Goal: Answer question/provide support: Share knowledge or assist other users

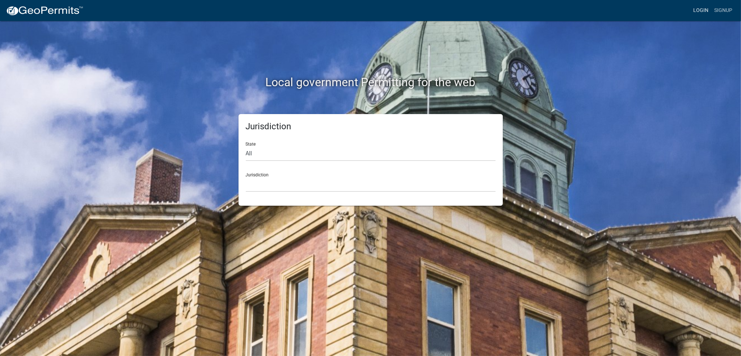
click at [701, 10] on link "Login" at bounding box center [700, 11] width 21 height 14
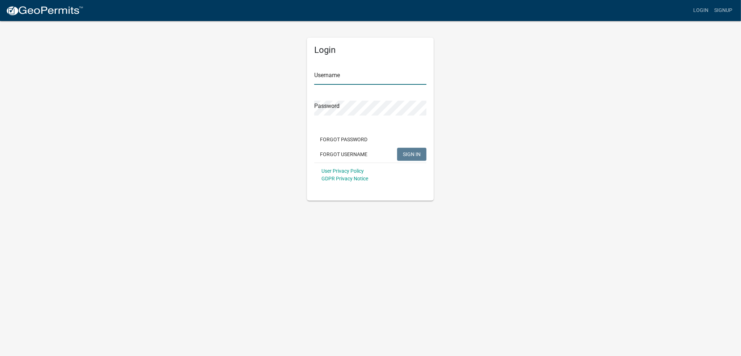
click at [340, 76] on input "Username" at bounding box center [370, 77] width 112 height 15
type input "[PERSON_NAME]"
click at [397, 148] on button "SIGN IN" at bounding box center [411, 154] width 29 height 13
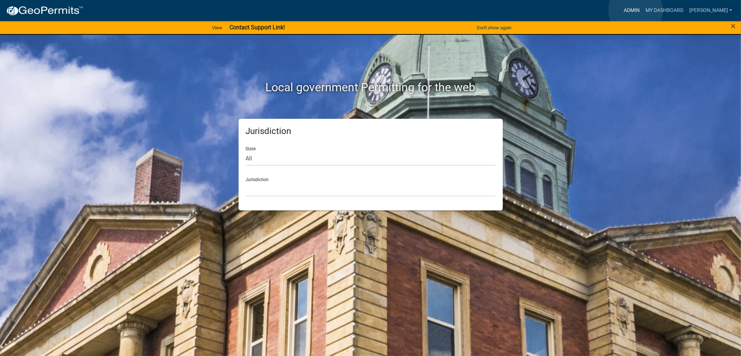
click at [636, 10] on link "Admin" at bounding box center [632, 11] width 22 height 14
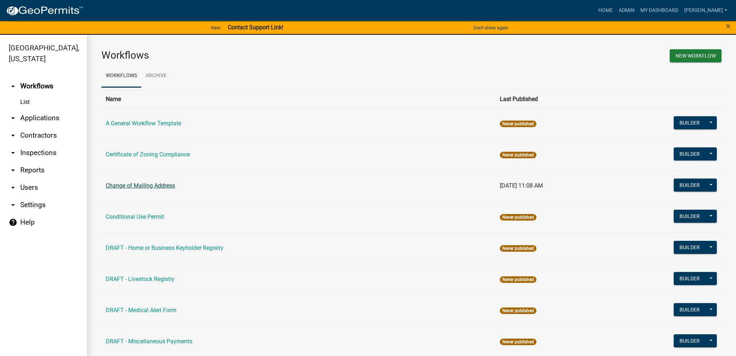
click at [156, 188] on link "Change of Mailing Address" at bounding box center [140, 185] width 69 height 7
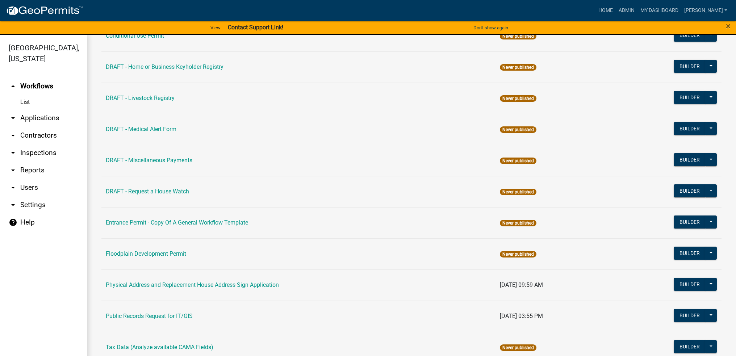
scroll to position [217, 0]
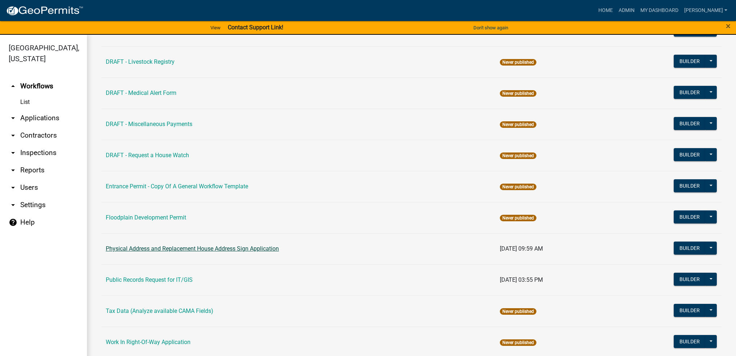
click at [190, 247] on link "Physical Address and Replacement House Address Sign Application" at bounding box center [192, 248] width 173 height 7
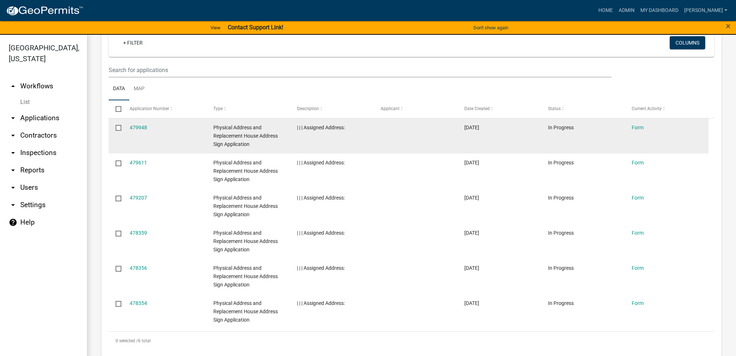
scroll to position [332, 0]
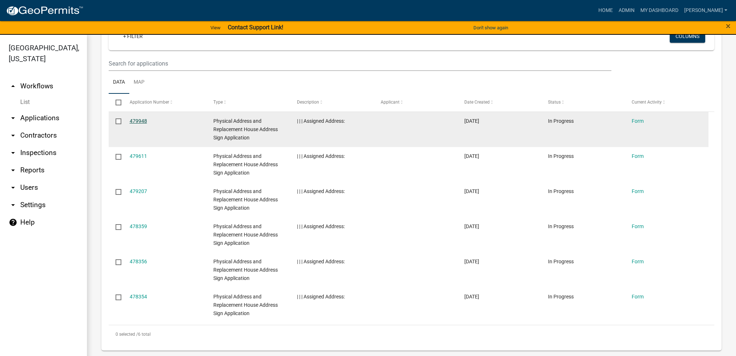
click at [144, 120] on link "479948" at bounding box center [138, 121] width 17 height 6
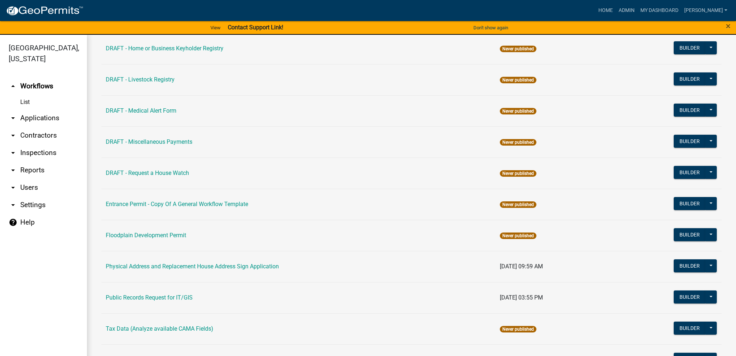
scroll to position [217, 0]
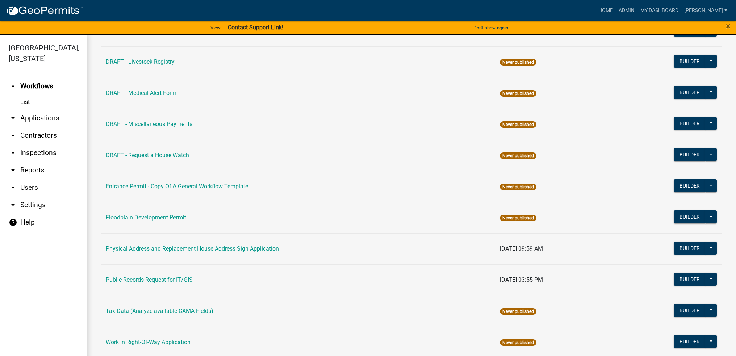
click at [176, 283] on td "Public Records Request for IT/GIS" at bounding box center [298, 279] width 394 height 31
click at [176, 279] on link "Public Records Request for IT/GIS" at bounding box center [149, 279] width 87 height 7
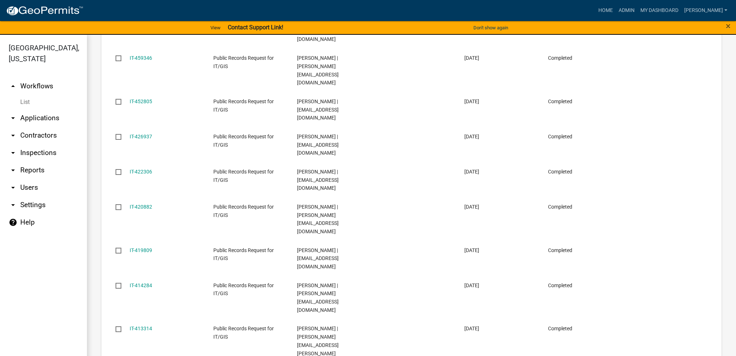
scroll to position [421, 0]
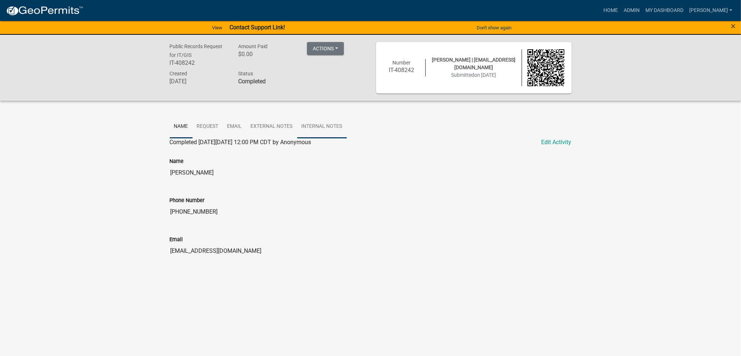
click at [306, 130] on link "Internal Notes" at bounding box center [322, 126] width 50 height 23
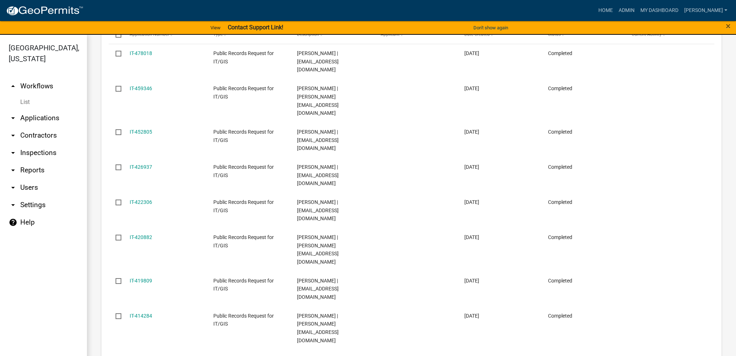
scroll to position [421, 0]
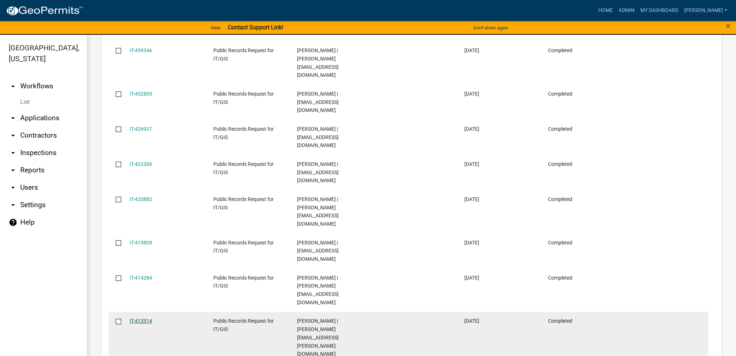
click at [141, 318] on link "IT-413314" at bounding box center [141, 321] width 22 height 6
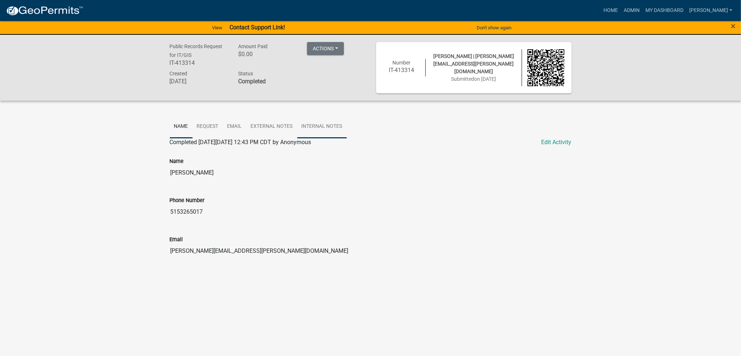
click at [322, 122] on link "Internal Notes" at bounding box center [322, 126] width 50 height 23
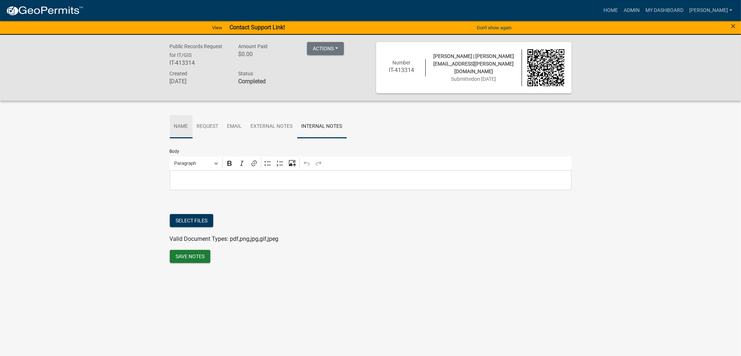
click at [172, 125] on link "Name" at bounding box center [181, 126] width 23 height 23
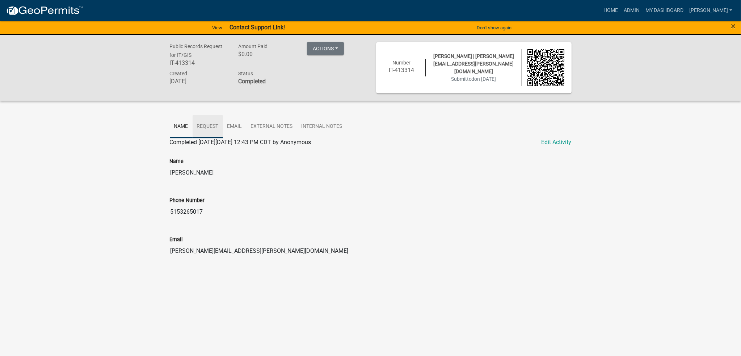
click at [203, 126] on link "Request" at bounding box center [208, 126] width 30 height 23
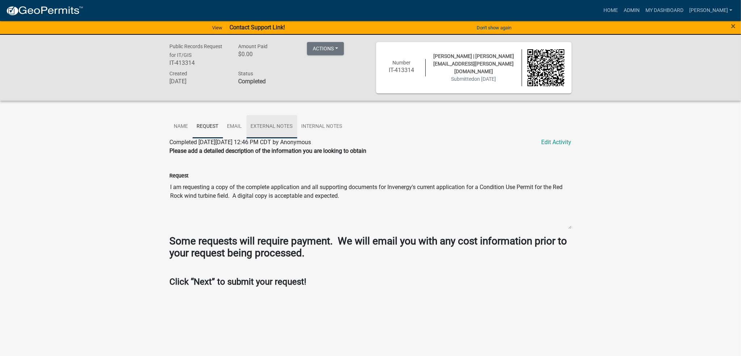
click at [270, 122] on link "External Notes" at bounding box center [272, 126] width 51 height 23
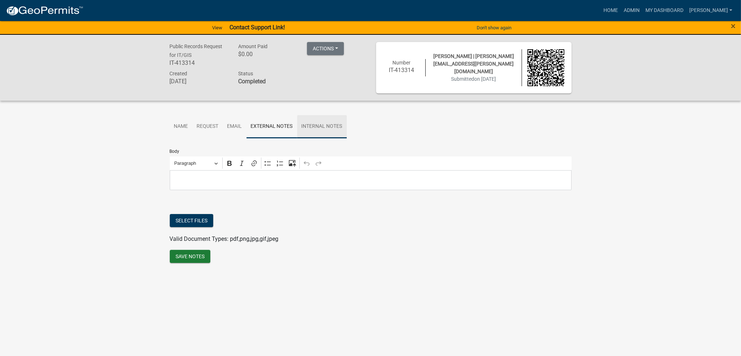
click at [311, 125] on link "Internal Notes" at bounding box center [322, 126] width 50 height 23
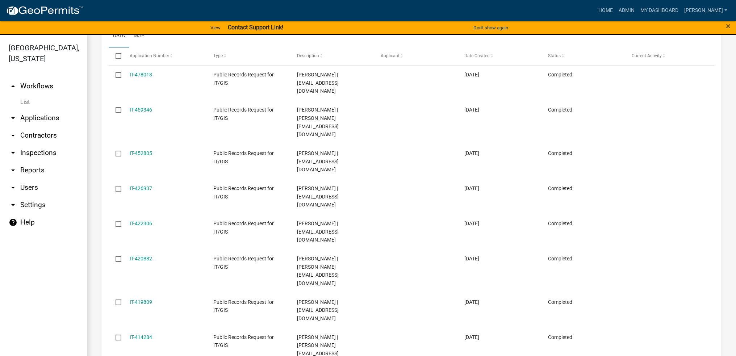
scroll to position [398, 0]
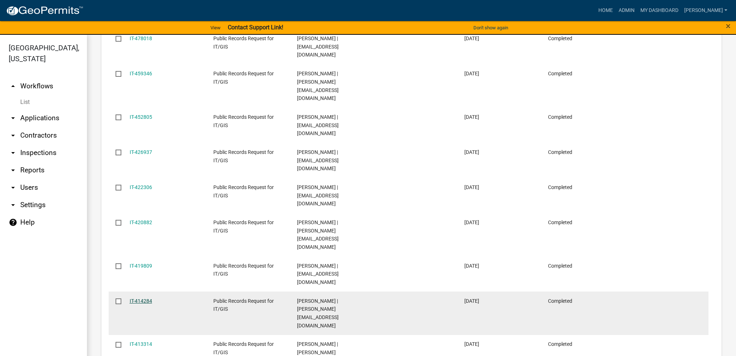
click at [146, 298] on link "IT-414284" at bounding box center [141, 301] width 22 height 6
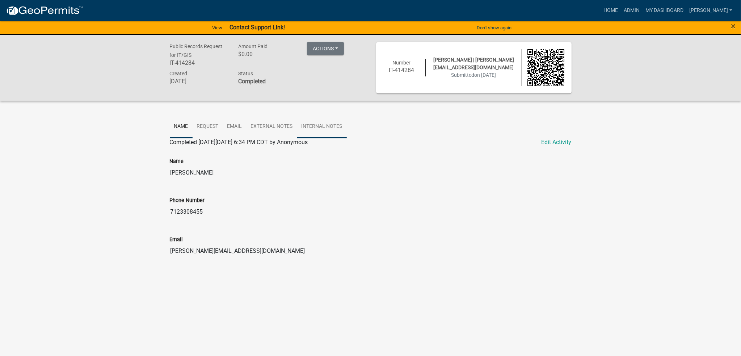
click at [319, 123] on link "Internal Notes" at bounding box center [322, 126] width 50 height 23
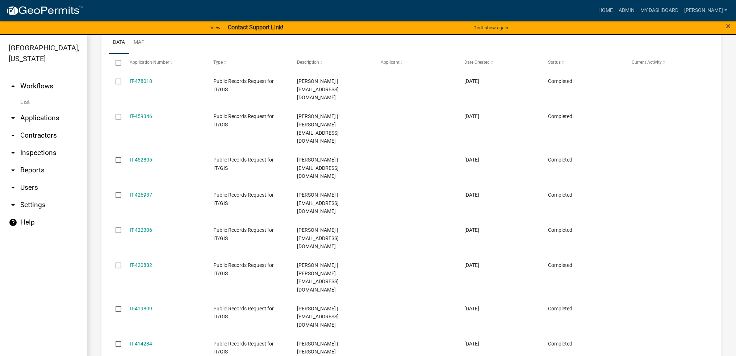
scroll to position [362, 0]
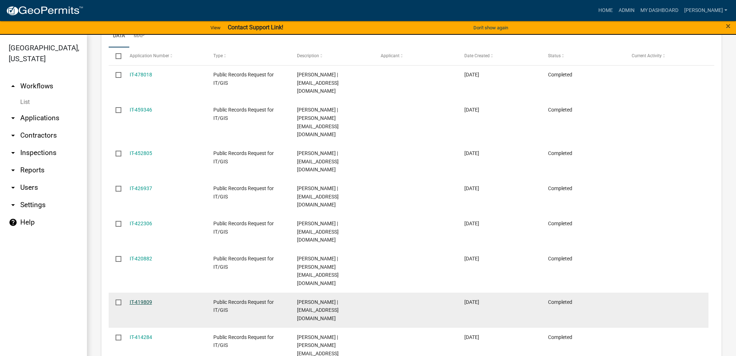
click at [142, 299] on link "IT-419809" at bounding box center [141, 302] width 22 height 6
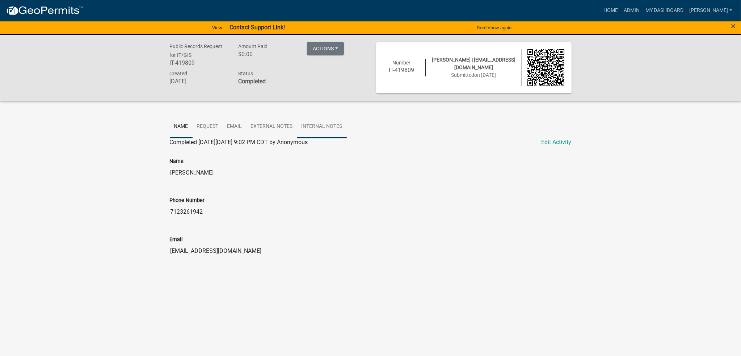
click at [313, 122] on link "Internal Notes" at bounding box center [322, 126] width 50 height 23
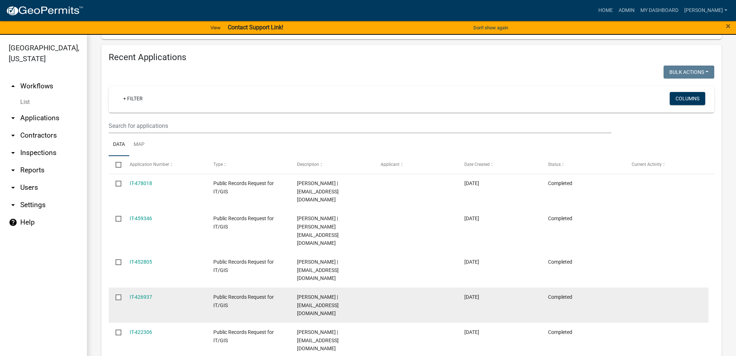
scroll to position [290, 0]
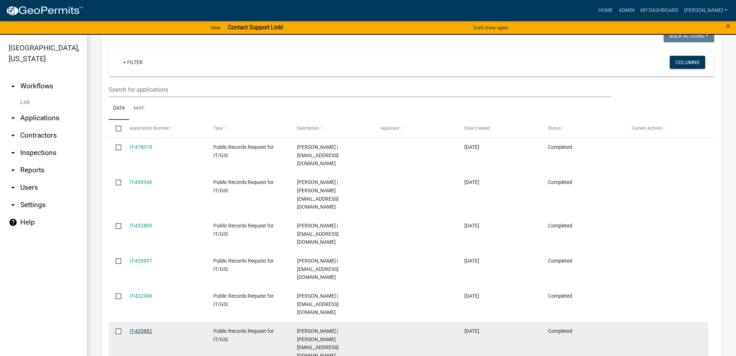
click at [141, 328] on link "IT-420882" at bounding box center [141, 331] width 22 height 6
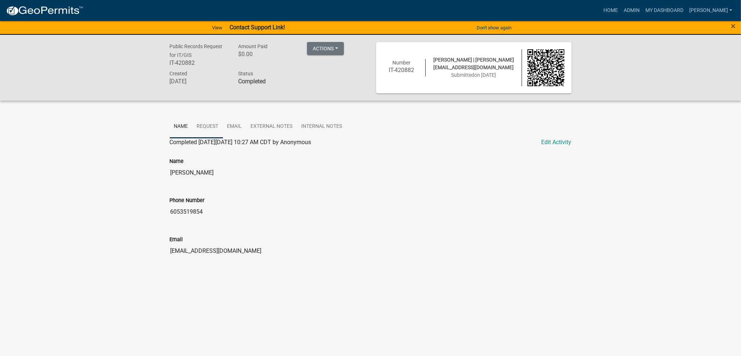
click at [203, 128] on link "Request" at bounding box center [208, 126] width 30 height 23
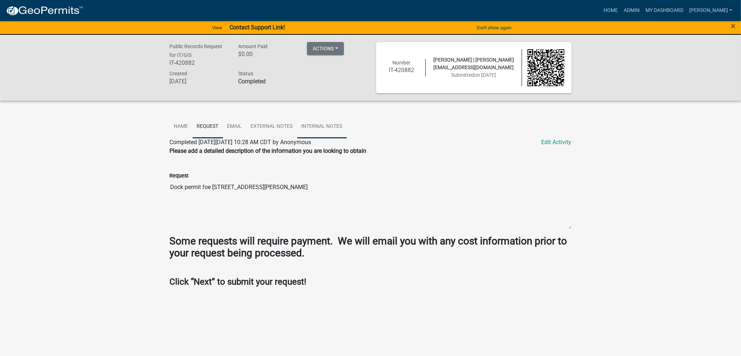
click at [316, 123] on link "Internal Notes" at bounding box center [322, 126] width 50 height 23
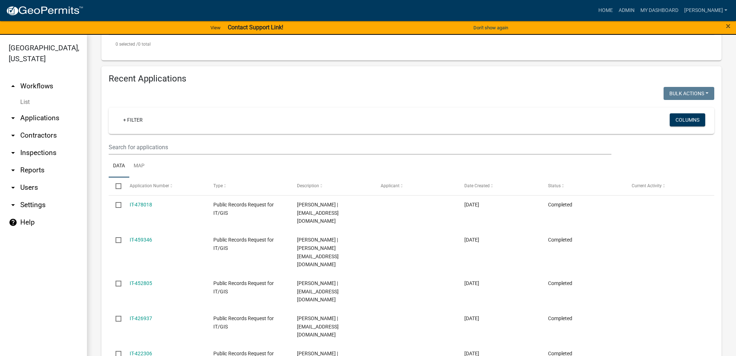
scroll to position [290, 0]
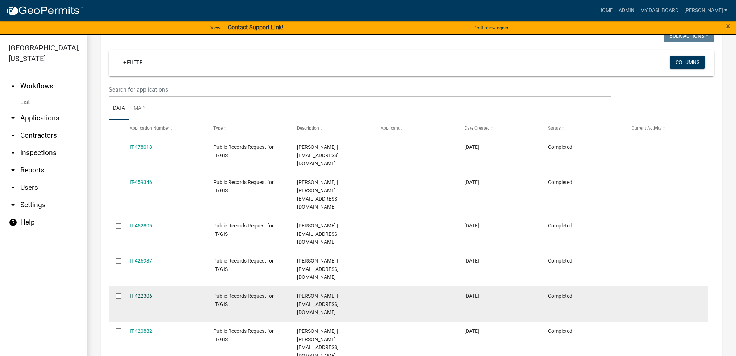
click at [140, 293] on link "IT-422306" at bounding box center [141, 296] width 22 height 6
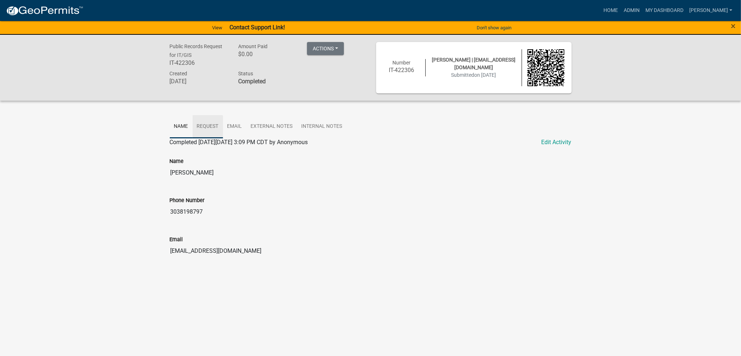
click at [213, 128] on link "Request" at bounding box center [208, 126] width 30 height 23
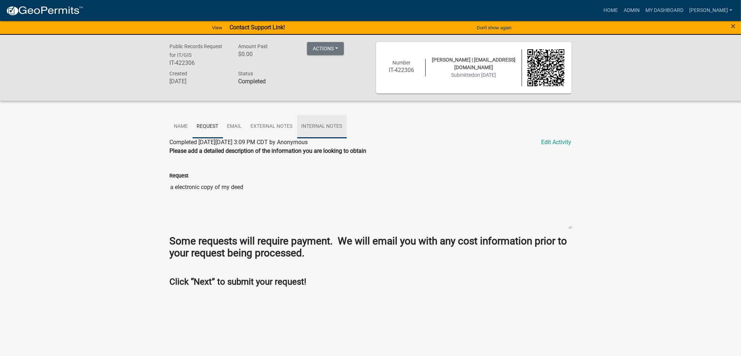
click at [317, 123] on link "Internal Notes" at bounding box center [322, 126] width 50 height 23
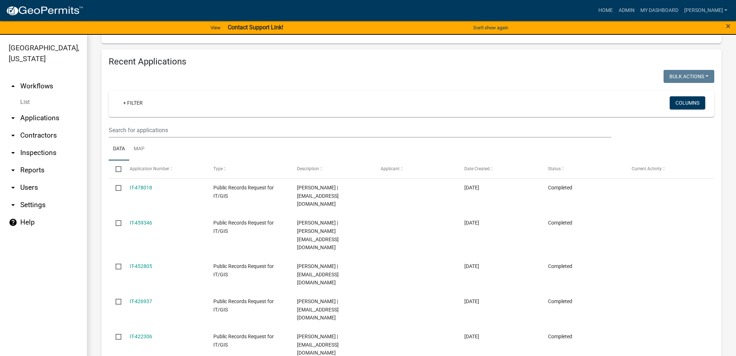
scroll to position [253, 0]
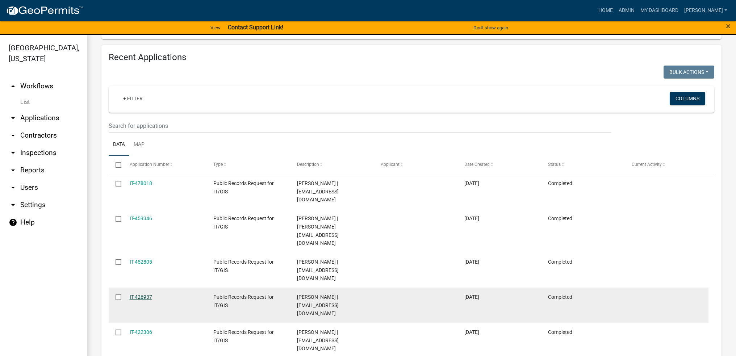
click at [138, 294] on link "IT-426937" at bounding box center [141, 297] width 22 height 6
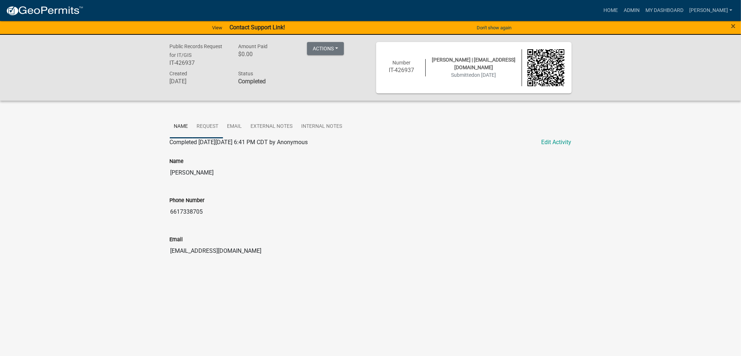
click at [200, 124] on link "Request" at bounding box center [208, 126] width 30 height 23
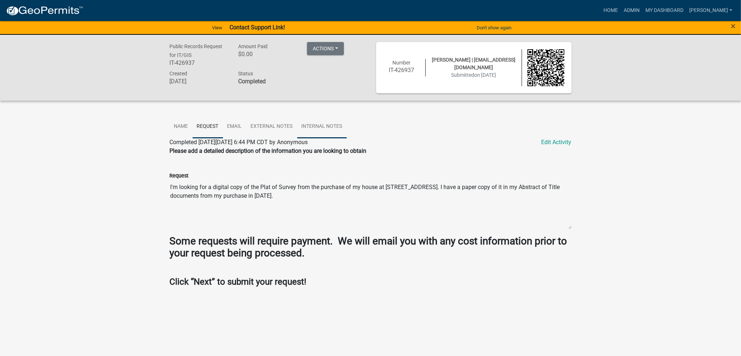
click at [325, 127] on link "Internal Notes" at bounding box center [322, 126] width 50 height 23
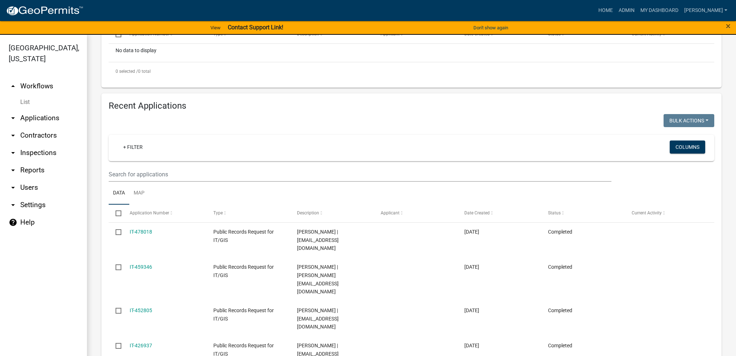
scroll to position [217, 0]
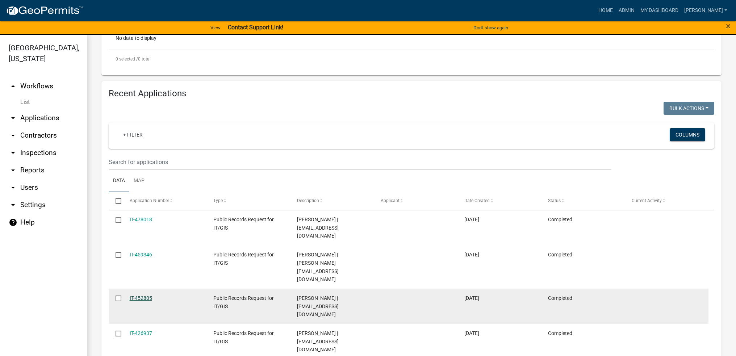
click at [137, 295] on link "IT-452805" at bounding box center [141, 298] width 22 height 6
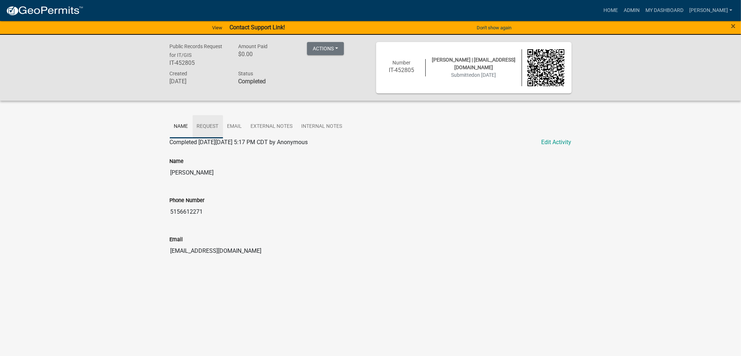
click at [212, 126] on link "Request" at bounding box center [208, 126] width 30 height 23
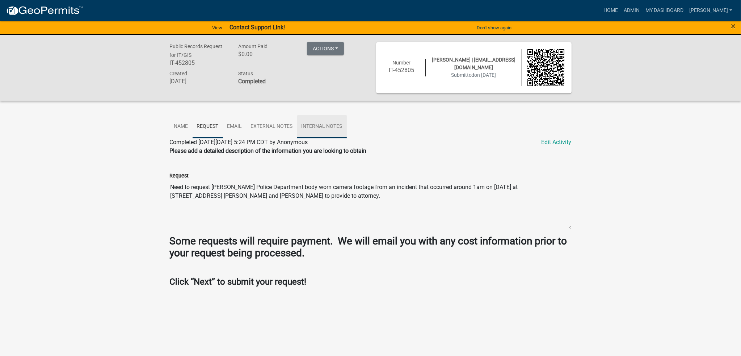
click at [311, 126] on link "Internal Notes" at bounding box center [322, 126] width 50 height 23
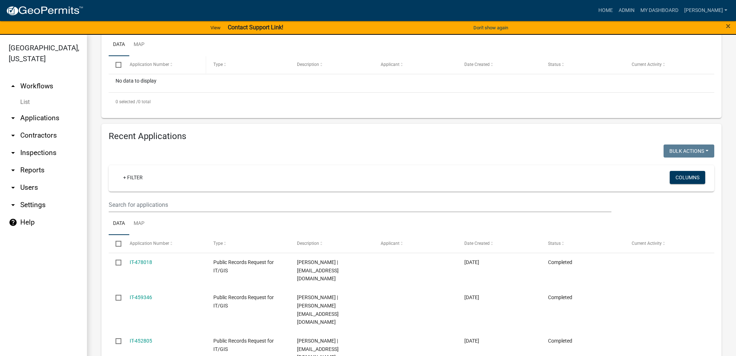
scroll to position [217, 0]
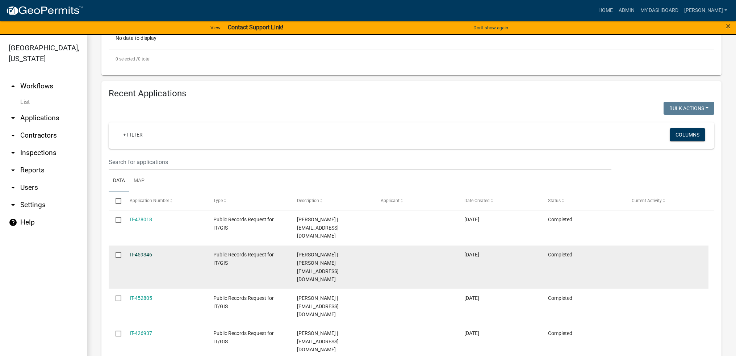
click at [145, 252] on link "IT-459346" at bounding box center [141, 255] width 22 height 6
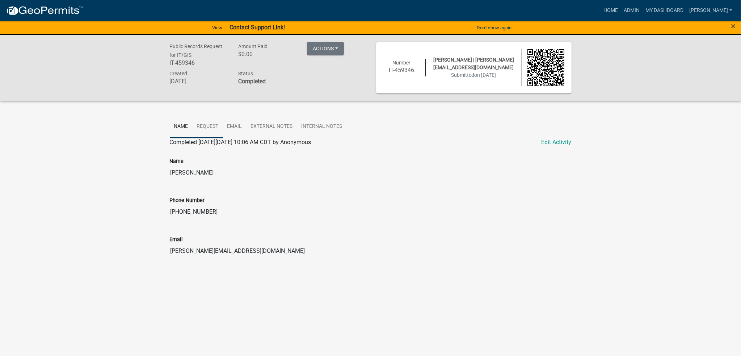
click at [207, 126] on link "Request" at bounding box center [208, 126] width 30 height 23
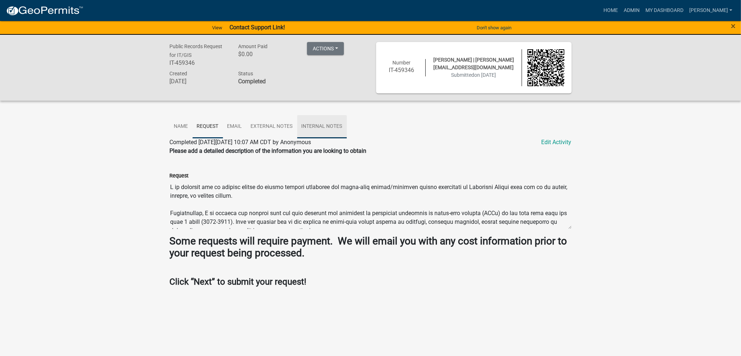
click at [314, 127] on link "Internal Notes" at bounding box center [322, 126] width 50 height 23
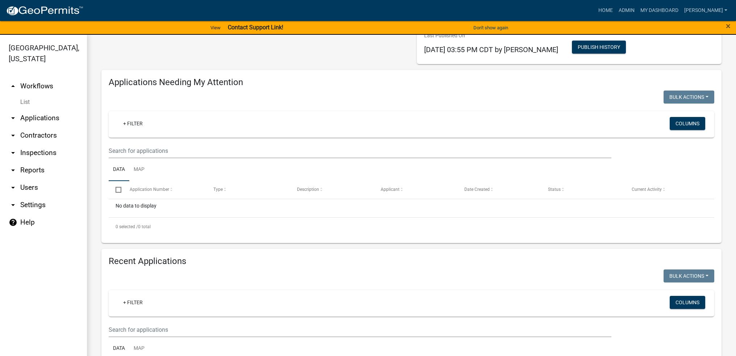
scroll to position [145, 0]
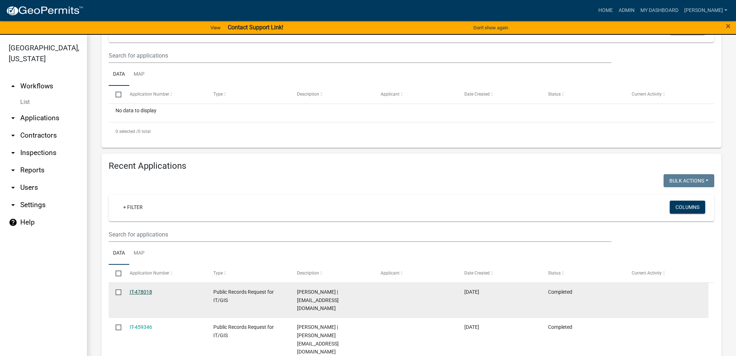
click at [148, 292] on link "IT-478018" at bounding box center [141, 292] width 22 height 6
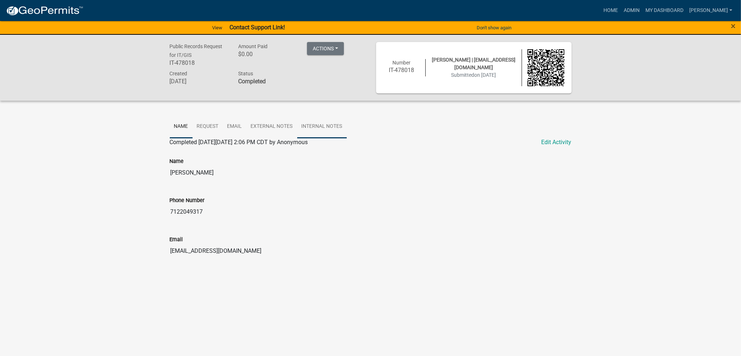
click at [323, 126] on link "Internal Notes" at bounding box center [322, 126] width 50 height 23
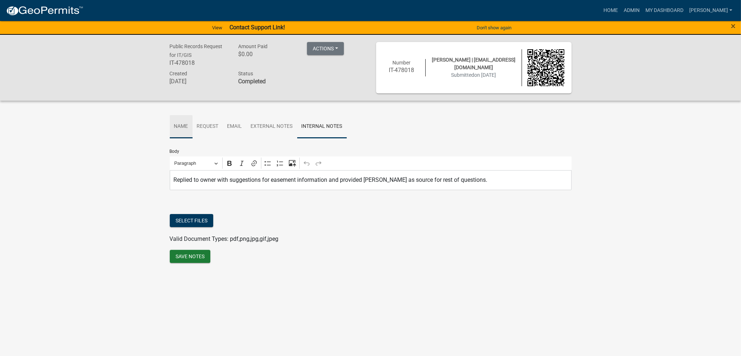
click at [177, 127] on link "Name" at bounding box center [181, 126] width 23 height 23
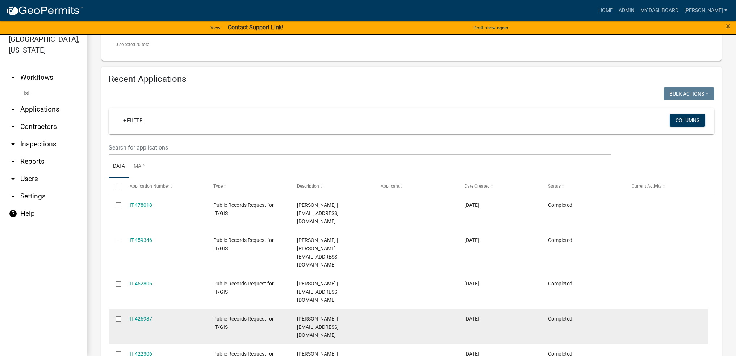
scroll to position [168, 0]
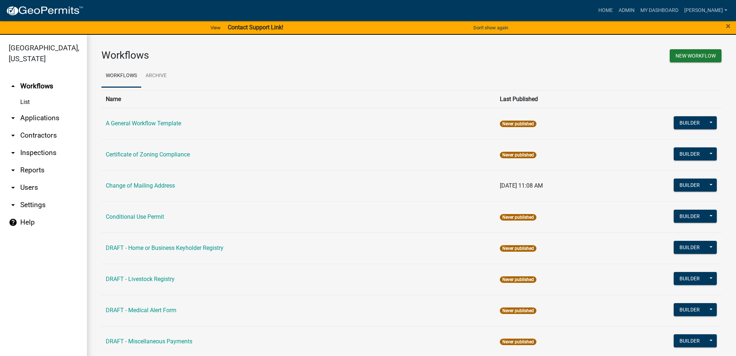
click at [149, 180] on td "Change of Mailing Address" at bounding box center [298, 185] width 394 height 31
click at [148, 184] on link "Change of Mailing Address" at bounding box center [140, 185] width 69 height 7
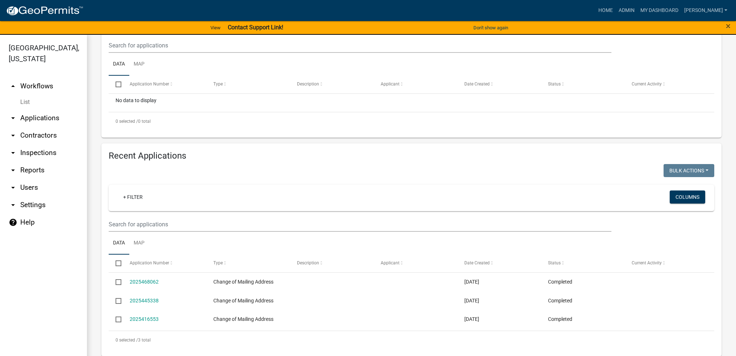
scroll to position [161, 0]
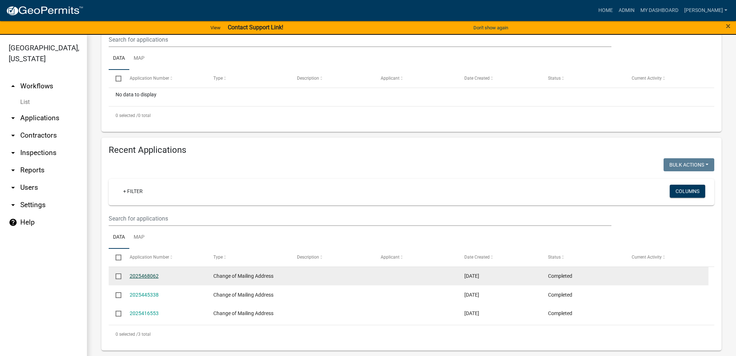
click at [148, 276] on link "2025468062" at bounding box center [144, 276] width 29 height 6
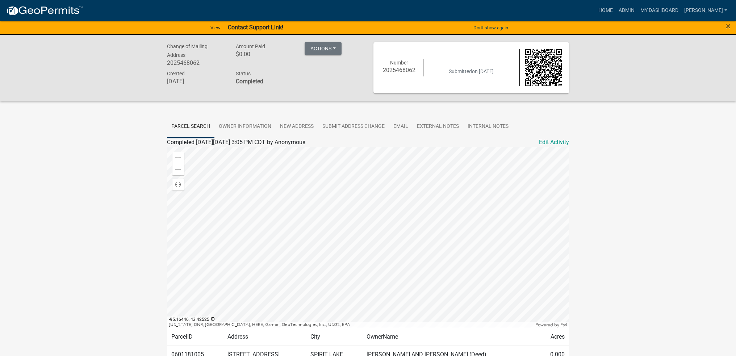
scroll to position [36, 0]
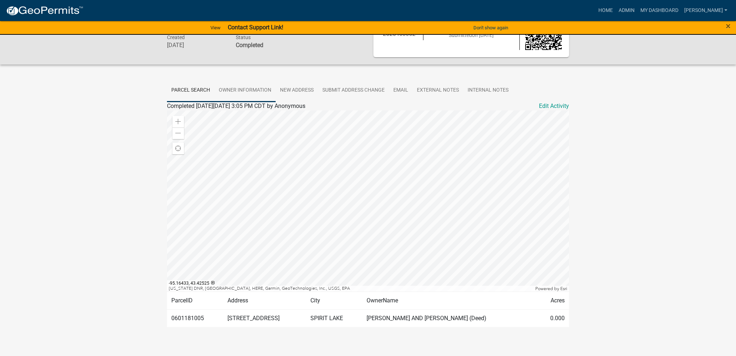
click at [248, 89] on link "Owner Information" at bounding box center [244, 90] width 61 height 23
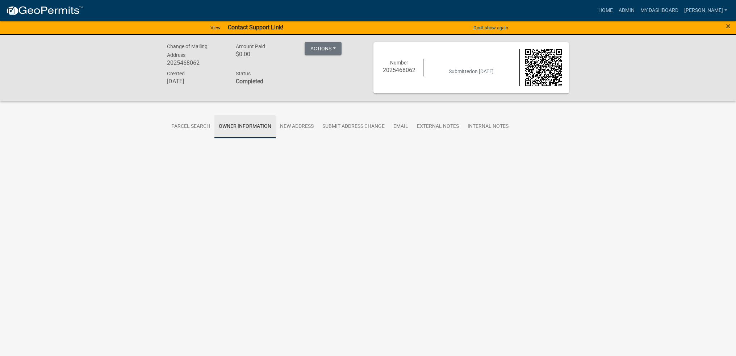
scroll to position [0, 0]
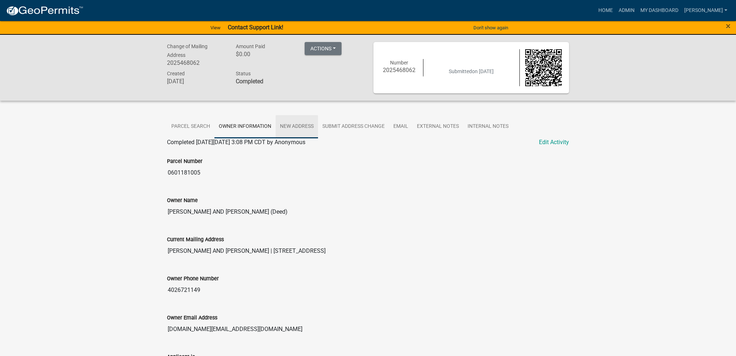
click at [293, 124] on link "New Address" at bounding box center [297, 126] width 42 height 23
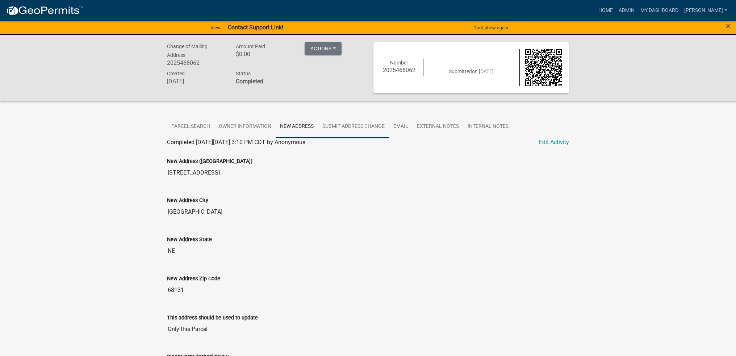
click at [357, 129] on link "Submit Address Change" at bounding box center [353, 126] width 71 height 23
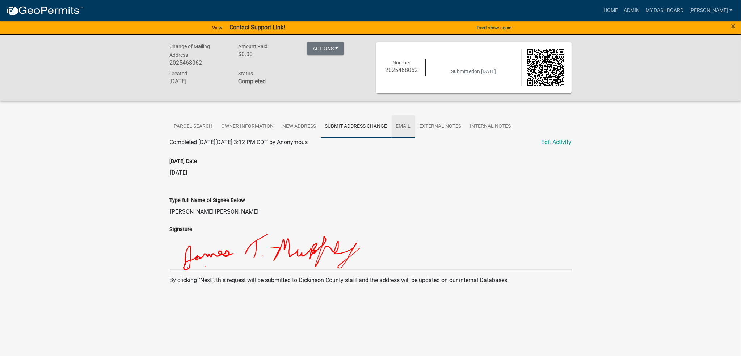
click at [407, 126] on link "Email" at bounding box center [404, 126] width 24 height 23
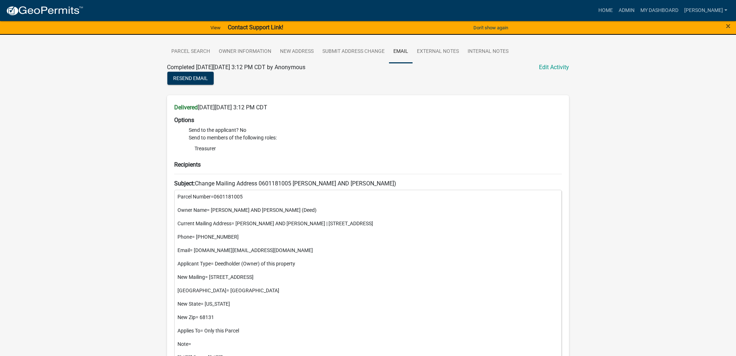
scroll to position [36, 0]
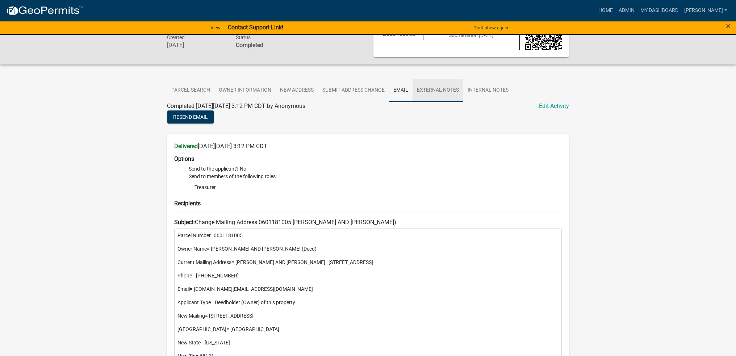
click at [437, 91] on link "External Notes" at bounding box center [437, 90] width 51 height 23
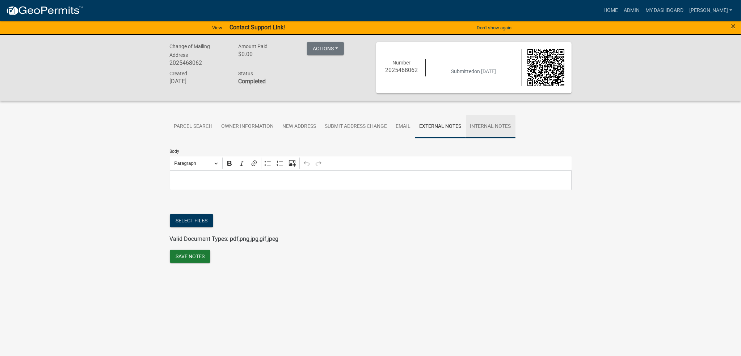
click at [485, 123] on link "Internal Notes" at bounding box center [491, 126] width 50 height 23
click at [710, 8] on link "[PERSON_NAME]" at bounding box center [710, 11] width 49 height 14
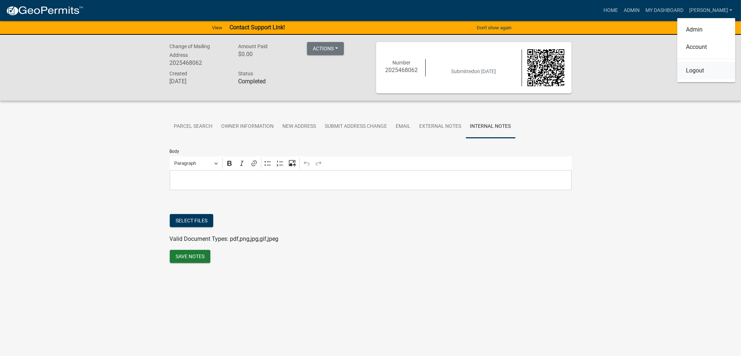
click at [692, 71] on link "Logout" at bounding box center [706, 70] width 58 height 17
